Goal: Information Seeking & Learning: Check status

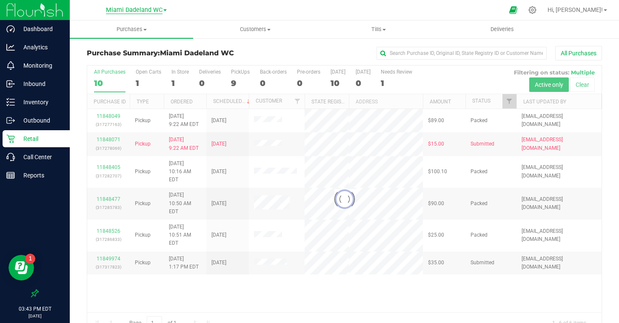
click at [146, 9] on span "Miami Dadeland WC" at bounding box center [134, 10] width 57 height 8
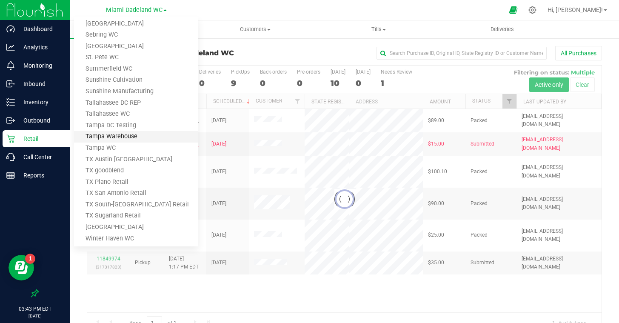
scroll to position [520, 0]
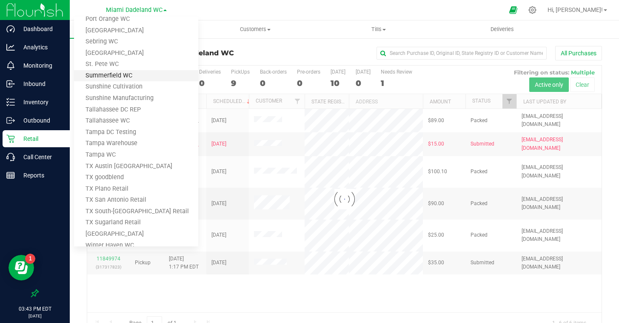
click at [102, 80] on link "Summerfield WC" at bounding box center [136, 75] width 124 height 11
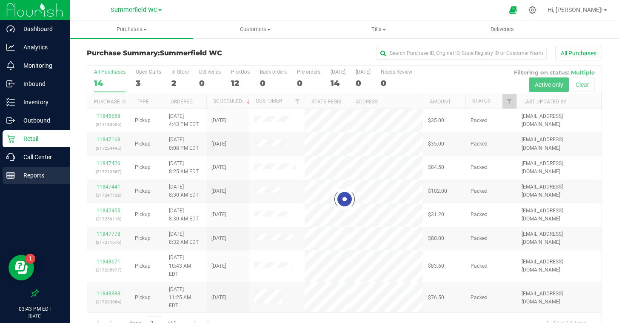
click at [32, 178] on p "Reports" at bounding box center [40, 175] width 51 height 10
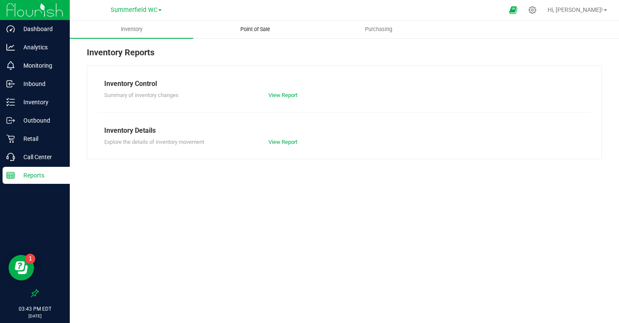
click at [257, 28] on span "Point of Sale" at bounding box center [255, 30] width 53 height 8
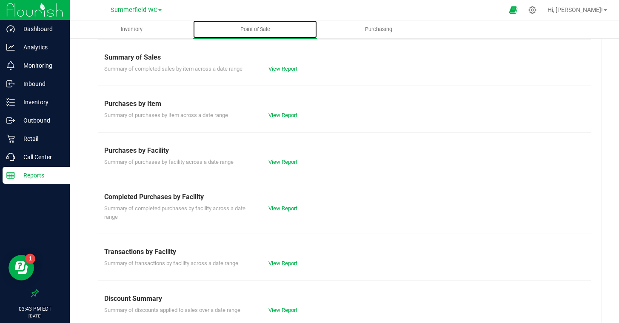
scroll to position [74, 0]
click at [273, 262] on link "View Report" at bounding box center [283, 263] width 29 height 6
